Goal: Information Seeking & Learning: Compare options

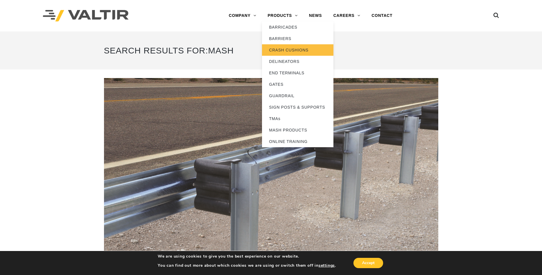
click at [283, 49] on link "CRASH CUSHIONS" at bounding box center [297, 49] width 71 height 11
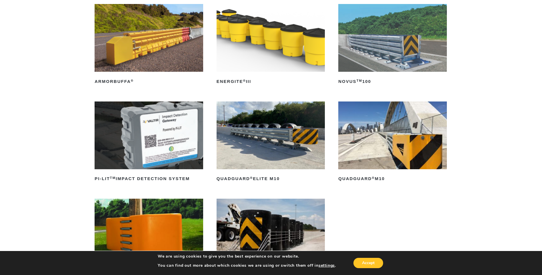
scroll to position [86, 0]
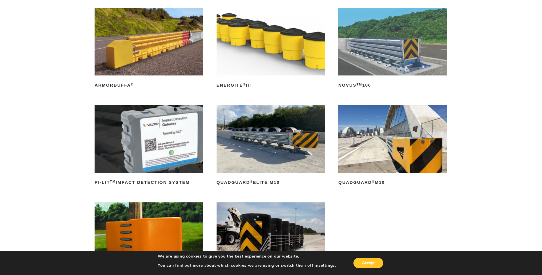
click at [313, 229] on img at bounding box center [270, 236] width 109 height 68
click at [276, 47] on img at bounding box center [270, 42] width 109 height 68
click at [179, 141] on img at bounding box center [149, 139] width 109 height 68
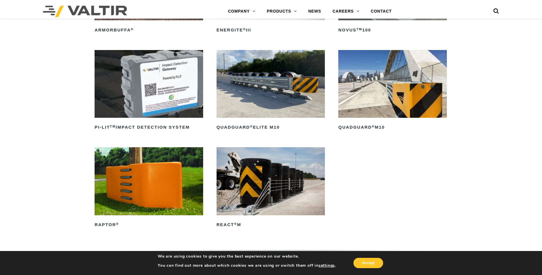
scroll to position [143, 0]
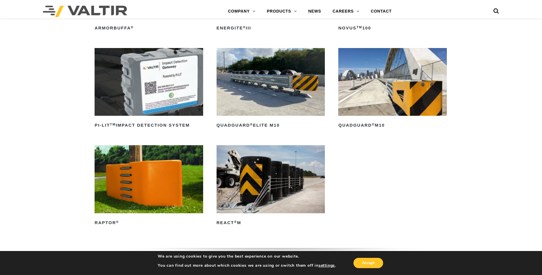
click at [280, 93] on img at bounding box center [270, 82] width 109 height 68
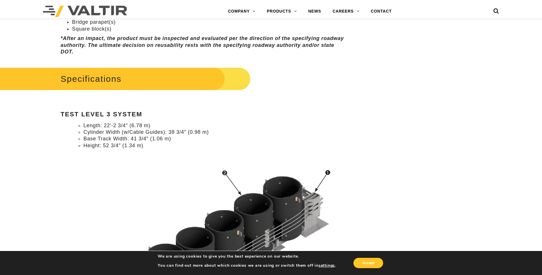
scroll to position [428, 0]
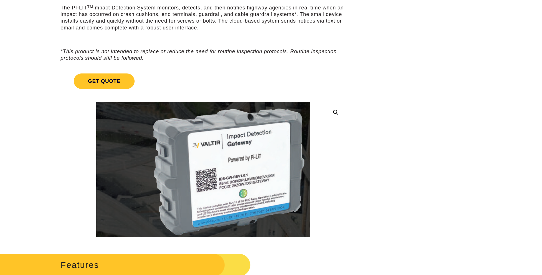
scroll to position [86, 0]
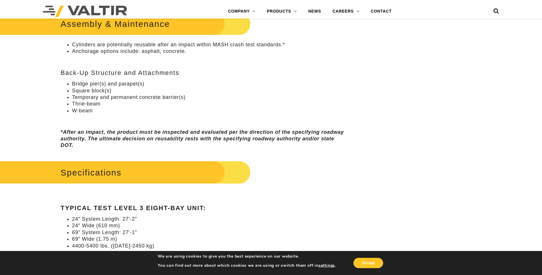
scroll to position [428, 0]
